Goal: Navigation & Orientation: Go to known website

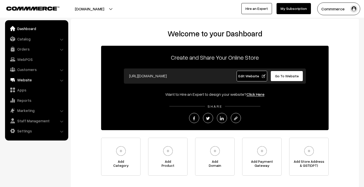
click at [31, 80] on link "Website" at bounding box center [36, 79] width 60 height 9
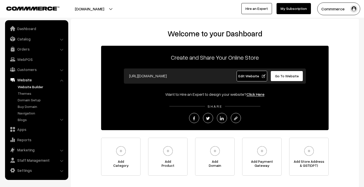
click at [34, 86] on link "Website Builder" at bounding box center [41, 86] width 50 height 5
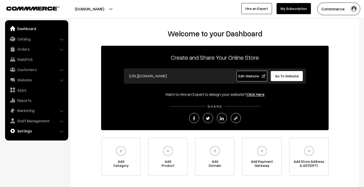
click at [34, 130] on link "Settings" at bounding box center [36, 130] width 60 height 9
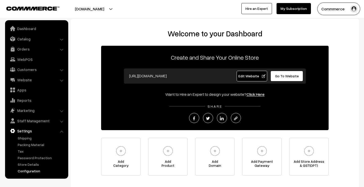
click at [34, 170] on link "Configuration" at bounding box center [41, 170] width 50 height 5
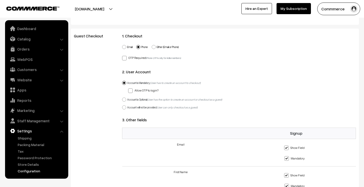
scroll to position [353, 0]
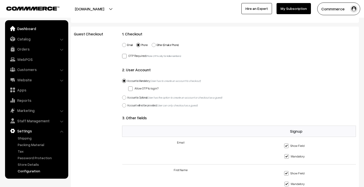
click at [23, 30] on link "Dashboard" at bounding box center [36, 28] width 60 height 9
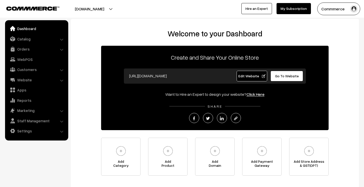
click at [282, 76] on span "Go To Website" at bounding box center [287, 76] width 24 height 4
